Goal: Transaction & Acquisition: Book appointment/travel/reservation

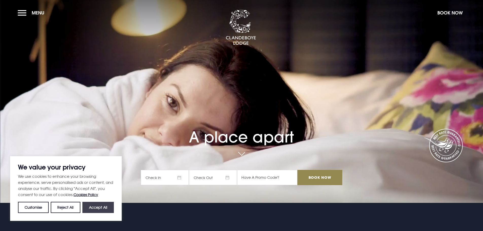
click at [97, 208] on button "Accept All" at bounding box center [97, 207] width 31 height 11
checkbox input "true"
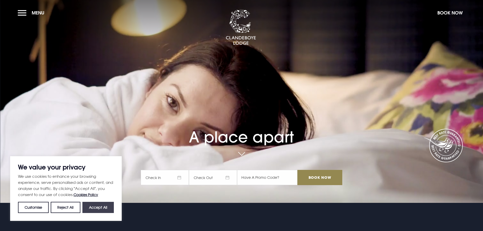
checkbox input "true"
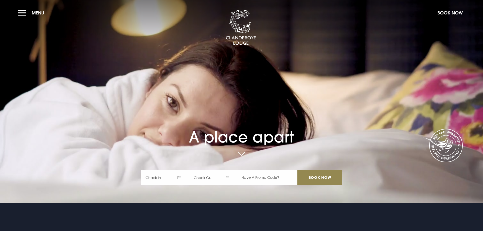
click at [165, 178] on span "Check In" at bounding box center [165, 177] width 48 height 15
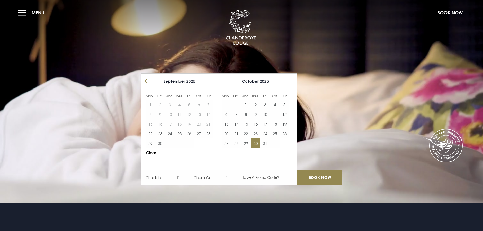
click at [258, 143] on button "30" at bounding box center [256, 143] width 10 height 10
click at [321, 178] on input "Book Now" at bounding box center [319, 177] width 45 height 15
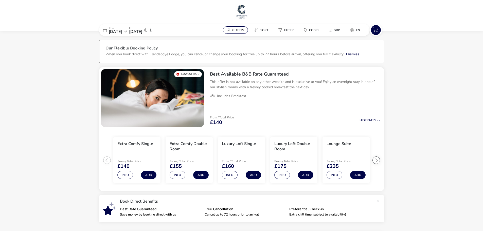
click at [238, 30] on span "Guests" at bounding box center [238, 30] width 12 height 4
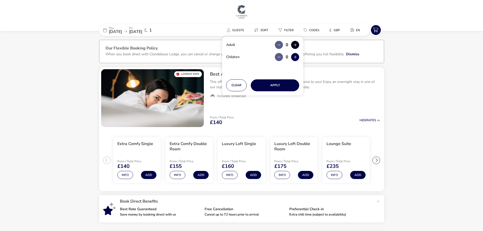
click at [295, 45] on button "button" at bounding box center [295, 45] width 8 height 8
type input "2"
click at [276, 84] on button "Apply" at bounding box center [275, 85] width 48 height 12
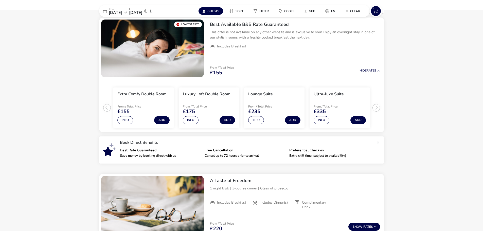
scroll to position [51, 0]
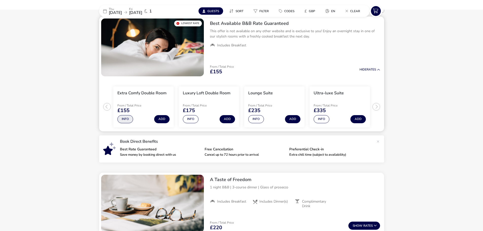
click at [125, 118] on button "Info" at bounding box center [125, 119] width 16 height 8
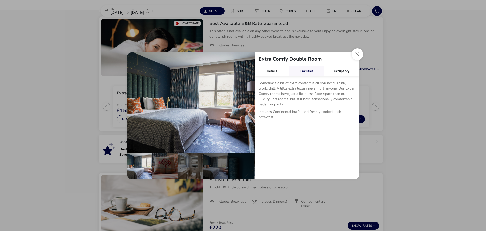
click at [306, 72] on link "Facilities" at bounding box center [307, 71] width 35 height 10
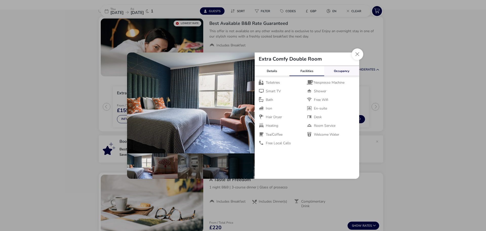
click at [342, 72] on link "Occupancy" at bounding box center [342, 71] width 35 height 10
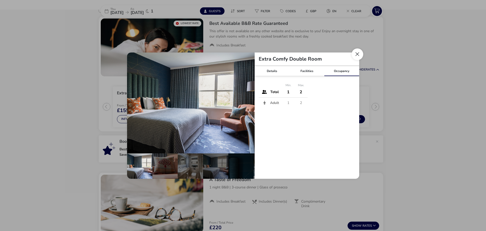
click at [357, 53] on button "Close dialog" at bounding box center [358, 54] width 12 height 12
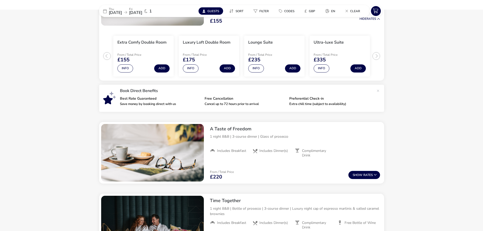
scroll to position [0, 0]
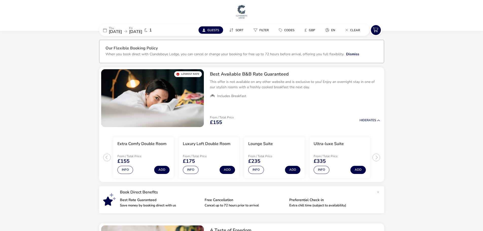
click at [119, 31] on span "[DATE]" at bounding box center [115, 32] width 13 height 6
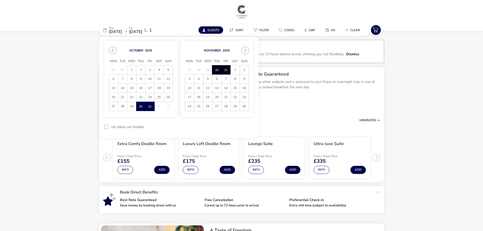
click at [150, 106] on span "31" at bounding box center [149, 106] width 9 height 9
click at [142, 31] on span "[DATE]" at bounding box center [135, 32] width 13 height 6
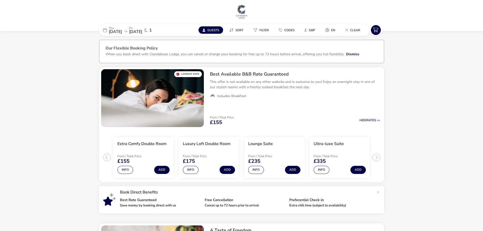
click at [122, 31] on span "[DATE]" at bounding box center [115, 32] width 13 height 6
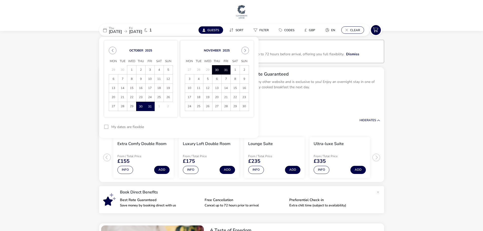
click at [355, 30] on span "Clear" at bounding box center [355, 30] width 10 height 4
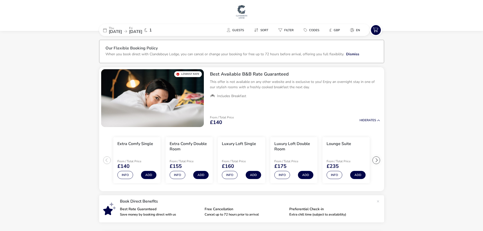
click at [122, 31] on span "[DATE]" at bounding box center [115, 32] width 13 height 6
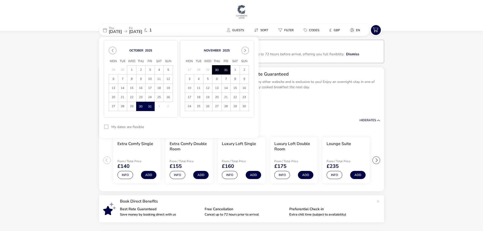
click at [151, 106] on span "31" at bounding box center [149, 106] width 9 height 9
click at [158, 106] on td "1" at bounding box center [158, 106] width 9 height 9
click at [149, 107] on span "31" at bounding box center [149, 106] width 9 height 9
click at [233, 69] on span "1" at bounding box center [235, 69] width 9 height 9
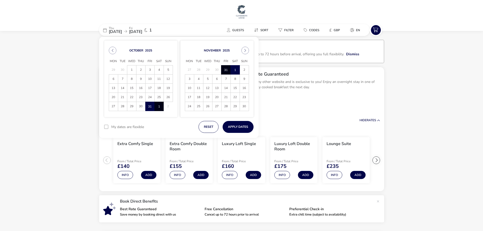
click at [242, 11] on img at bounding box center [241, 11] width 13 height 15
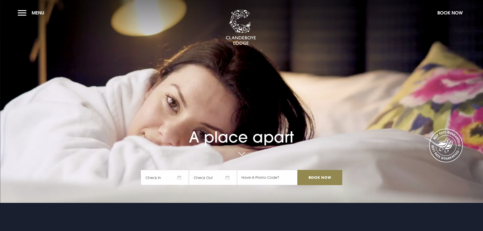
click at [167, 178] on span "Check In" at bounding box center [165, 177] width 48 height 15
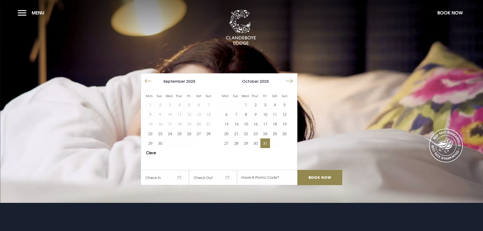
click at [267, 144] on button "31" at bounding box center [265, 143] width 10 height 10
click at [326, 178] on input "Book Now" at bounding box center [319, 177] width 45 height 15
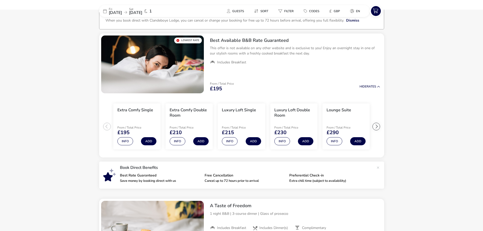
scroll to position [36, 0]
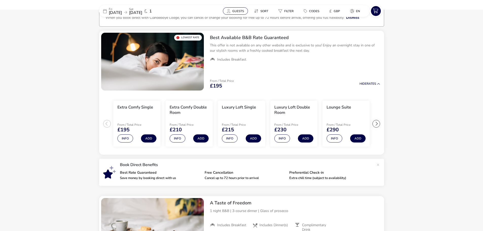
click at [235, 12] on span "Guests" at bounding box center [238, 11] width 12 height 4
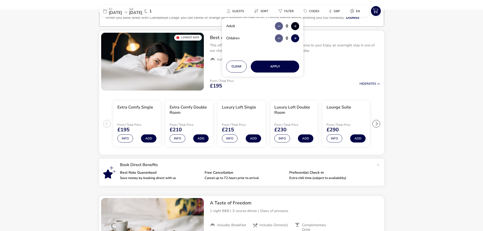
click at [295, 27] on button "button" at bounding box center [295, 26] width 8 height 8
click at [295, 27] on span "button" at bounding box center [295, 27] width 0 height 0
type input "2"
click at [273, 66] on button "Apply" at bounding box center [275, 67] width 48 height 12
